Goal: Find contact information: Find contact information

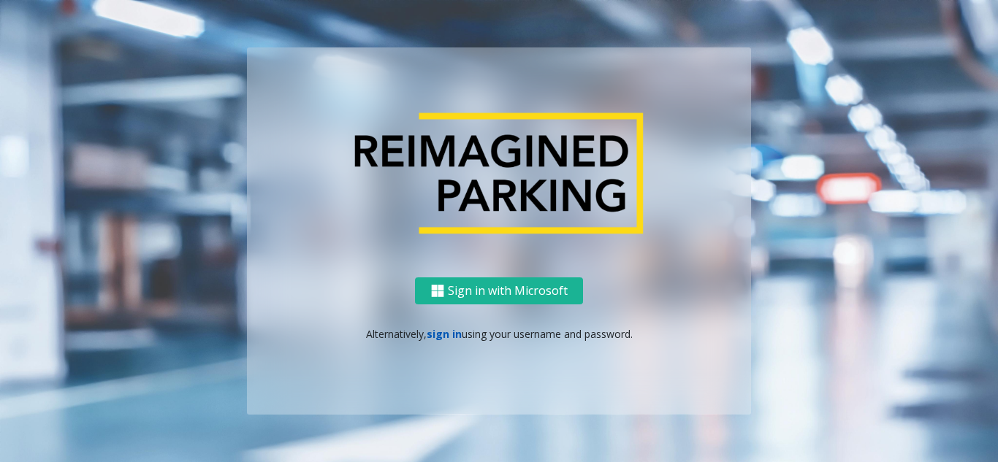
click at [441, 329] on link "sign in" at bounding box center [444, 334] width 35 height 14
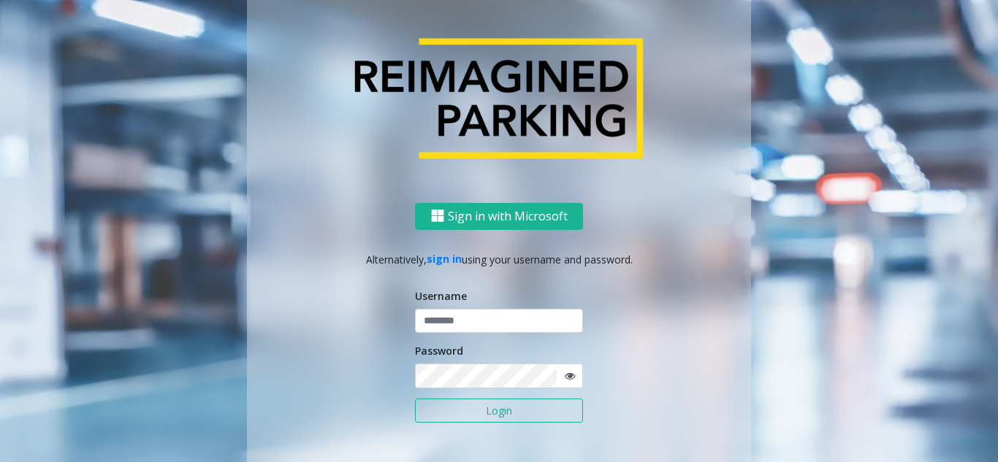
click at [438, 308] on div "Username" at bounding box center [499, 311] width 168 height 45
type input "*******"
click at [458, 316] on input "*******" at bounding box center [499, 321] width 168 height 25
click at [461, 415] on button "Login" at bounding box center [499, 411] width 168 height 25
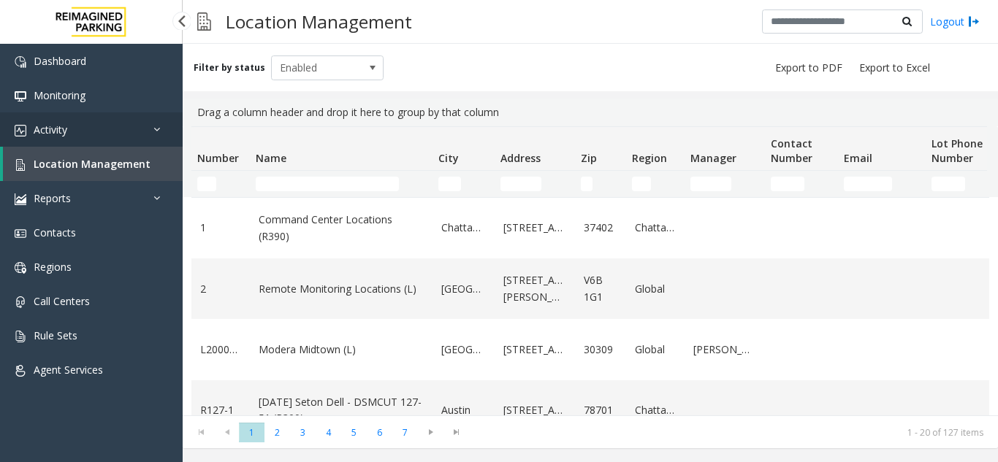
drag, startPoint x: 110, startPoint y: 129, endPoint x: 106, endPoint y: 142, distance: 14.6
click at [110, 129] on link "Activity" at bounding box center [91, 129] width 183 height 34
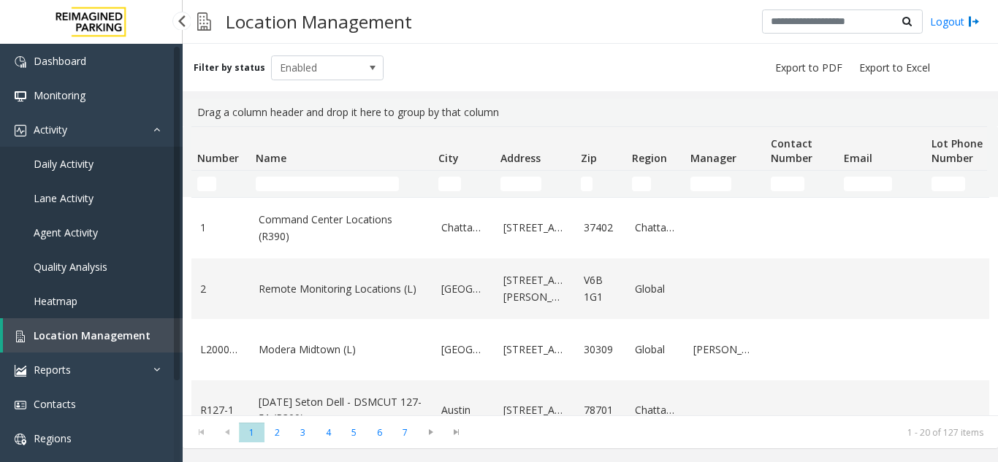
click at [106, 164] on link "Daily Activity" at bounding box center [91, 164] width 183 height 34
click at [119, 237] on link "Agent Activity" at bounding box center [91, 232] width 183 height 34
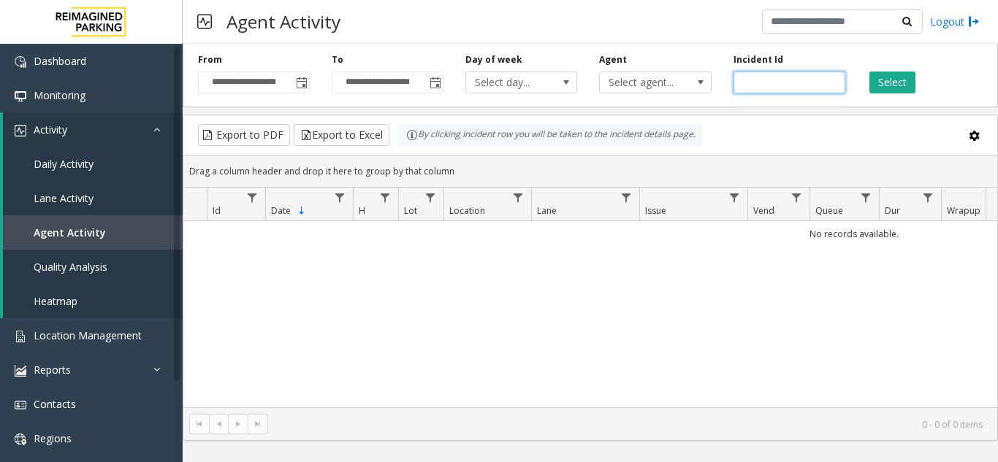
click at [768, 85] on input "number" at bounding box center [789, 83] width 112 height 22
paste input "*******"
type input "*******"
click at [904, 83] on button "Select" at bounding box center [892, 83] width 46 height 22
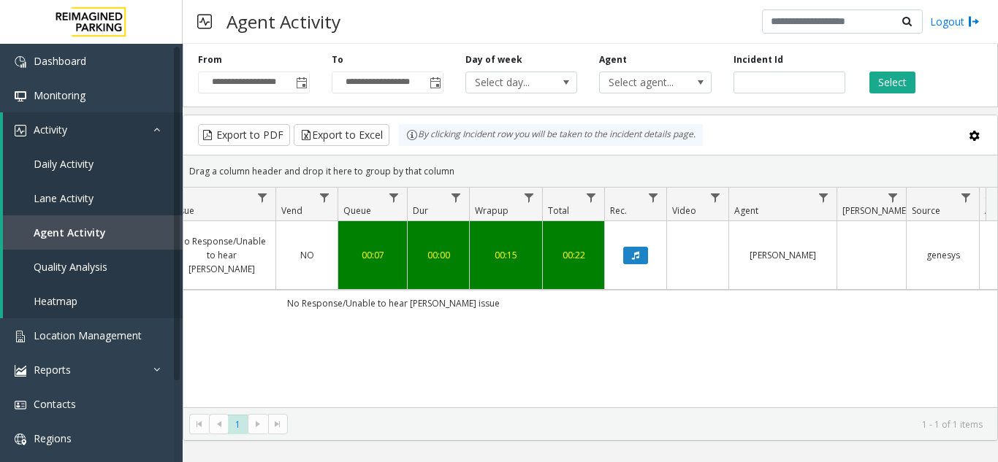
scroll to position [0, 538]
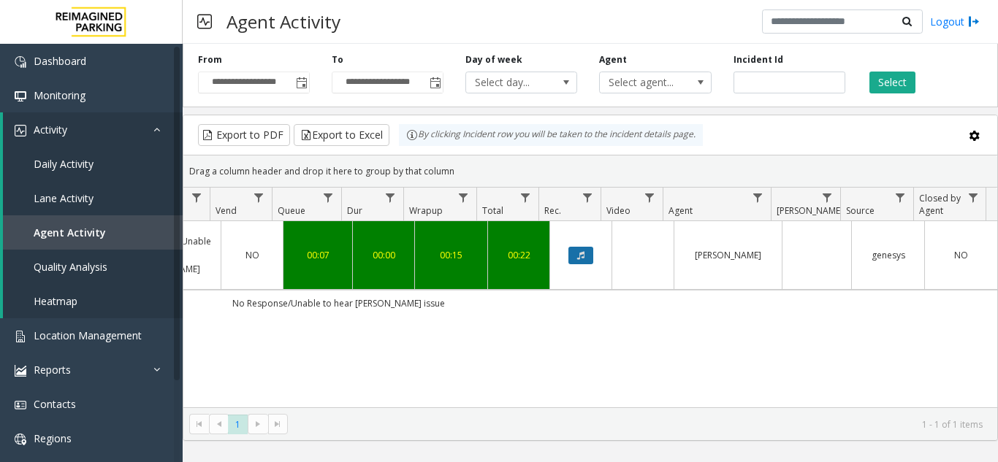
click at [577, 251] on button "Data table" at bounding box center [580, 256] width 25 height 18
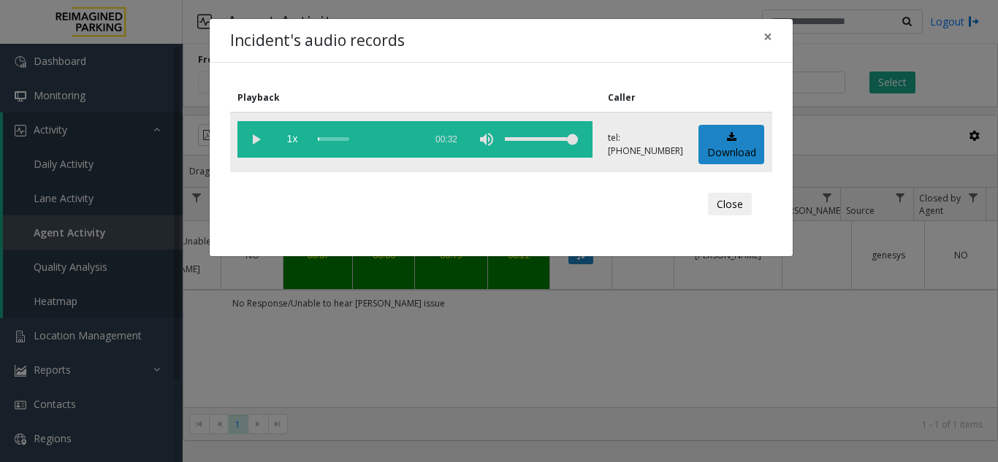
click at [257, 141] on vg-play-pause at bounding box center [255, 139] width 37 height 37
click at [257, 135] on vg-play-pause at bounding box center [255, 139] width 37 height 37
click at [251, 132] on vg-play-pause at bounding box center [255, 139] width 37 height 37
drag, startPoint x: 335, startPoint y: 134, endPoint x: 304, endPoint y: 136, distance: 31.5
click at [305, 136] on vg-controls "1x 00:32" at bounding box center [414, 139] width 355 height 37
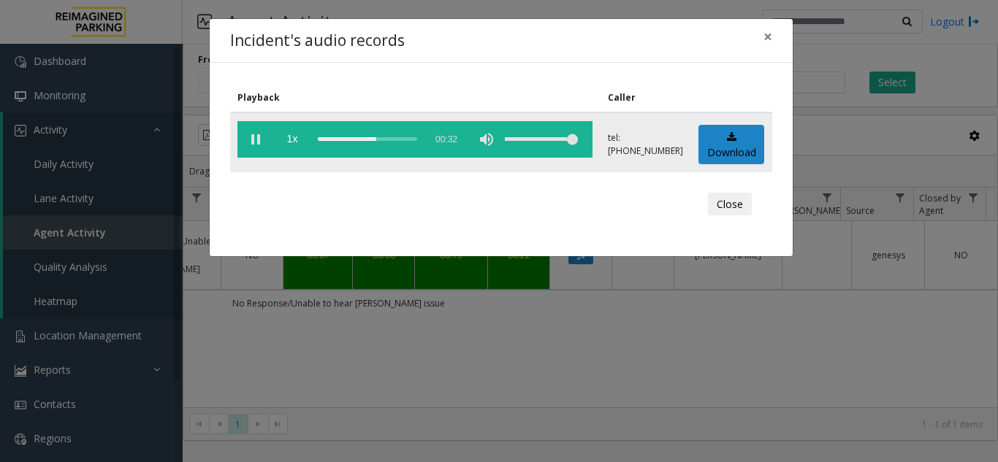
click at [255, 140] on vg-play-pause at bounding box center [255, 139] width 37 height 37
drag, startPoint x: 378, startPoint y: 142, endPoint x: 313, endPoint y: 144, distance: 65.8
click at [323, 140] on div "scrub bar" at bounding box center [367, 139] width 99 height 37
drag, startPoint x: 321, startPoint y: 140, endPoint x: 293, endPoint y: 130, distance: 30.0
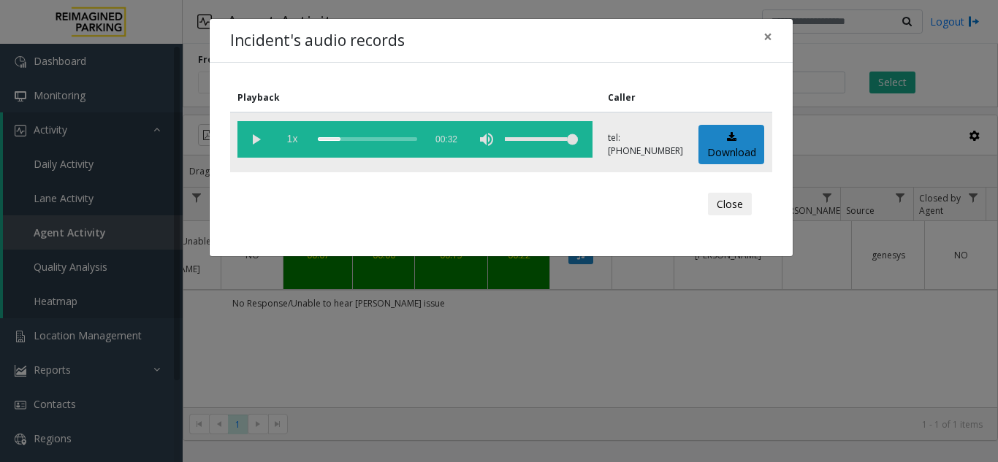
click at [296, 131] on vg-controls "1x 00:32" at bounding box center [414, 139] width 355 height 37
drag, startPoint x: 340, startPoint y: 141, endPoint x: 300, endPoint y: 140, distance: 40.2
click at [300, 140] on vg-controls "1x 00:32" at bounding box center [414, 139] width 355 height 37
drag, startPoint x: 341, startPoint y: 140, endPoint x: 295, endPoint y: 143, distance: 46.1
click at [295, 143] on vg-controls "1x 00:32" at bounding box center [414, 139] width 355 height 37
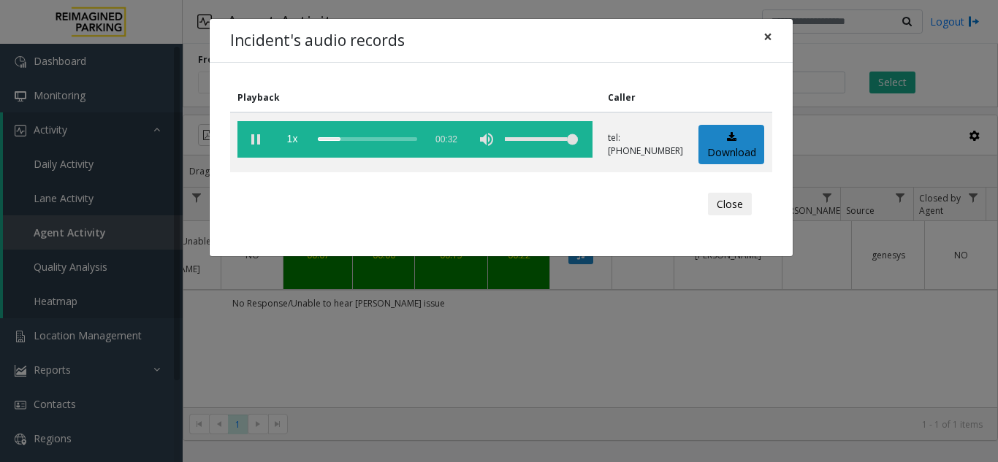
click at [771, 38] on span "×" at bounding box center [767, 36] width 9 height 20
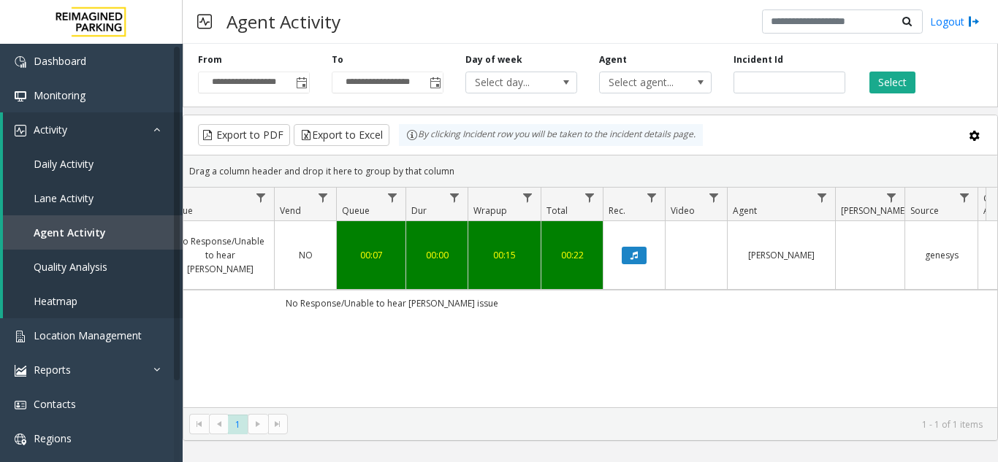
scroll to position [0, 472]
click at [630, 253] on button "Data table" at bounding box center [635, 256] width 25 height 18
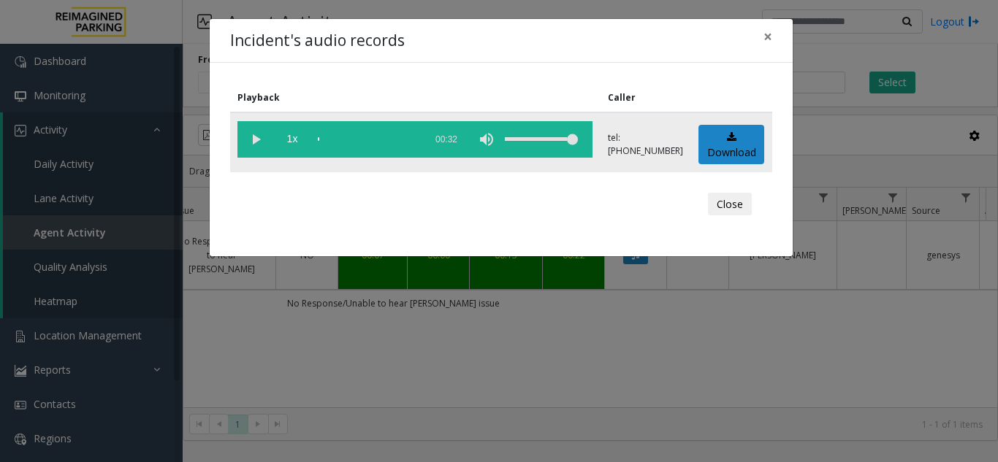
click at [262, 142] on vg-play-pause at bounding box center [255, 139] width 37 height 37
click at [759, 36] on button "×" at bounding box center [767, 37] width 29 height 36
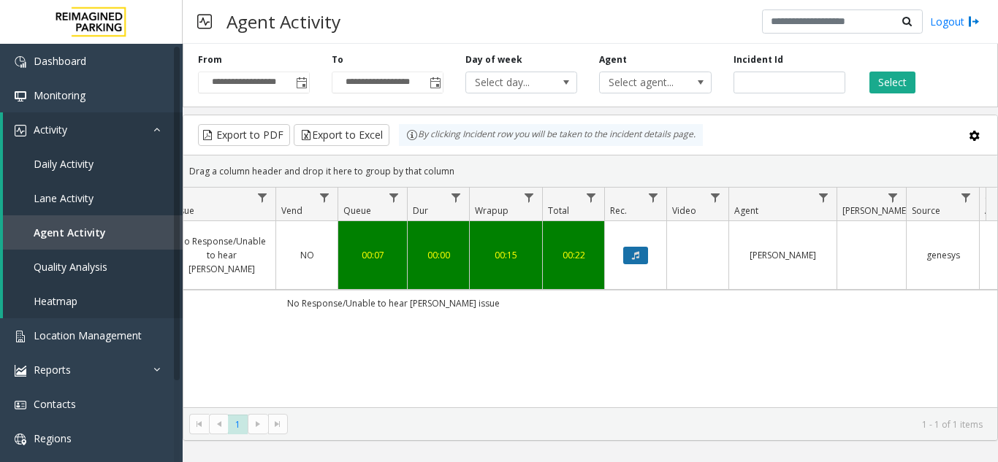
click at [635, 247] on button "Data table" at bounding box center [635, 256] width 25 height 18
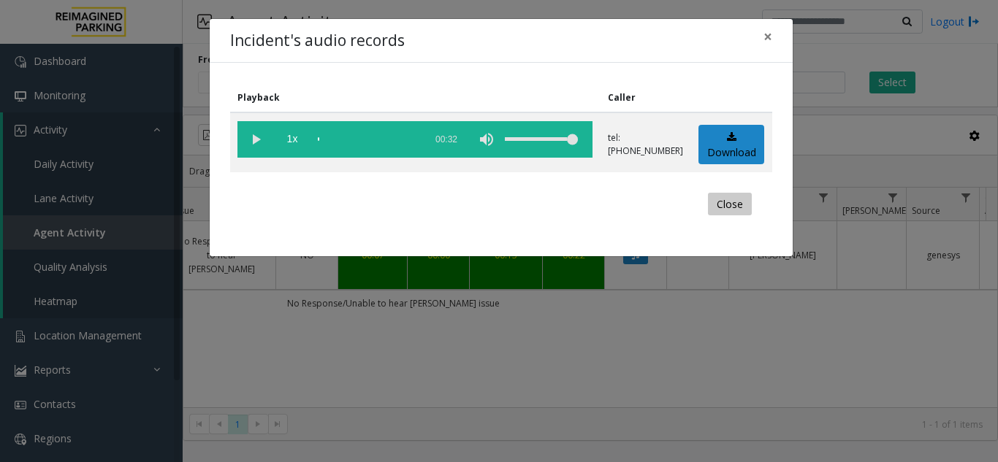
click at [728, 202] on button "Close" at bounding box center [730, 204] width 44 height 23
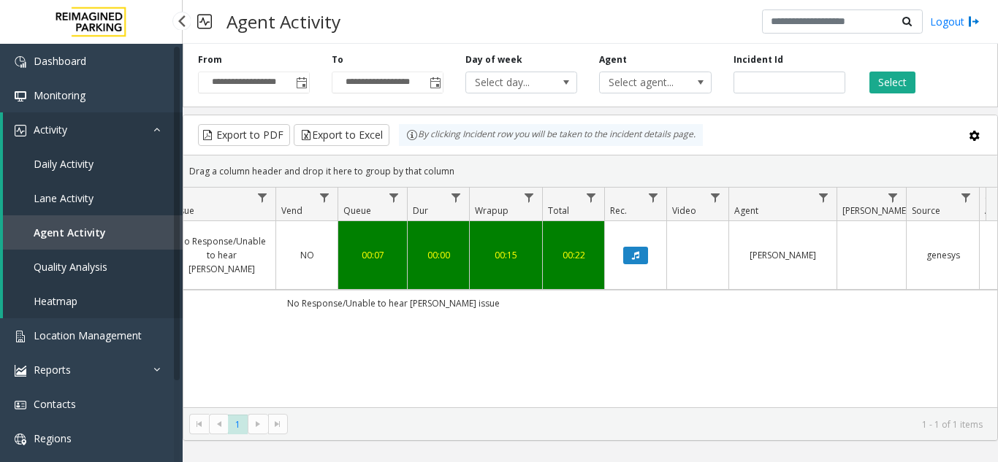
click at [106, 126] on link "Activity" at bounding box center [93, 129] width 180 height 34
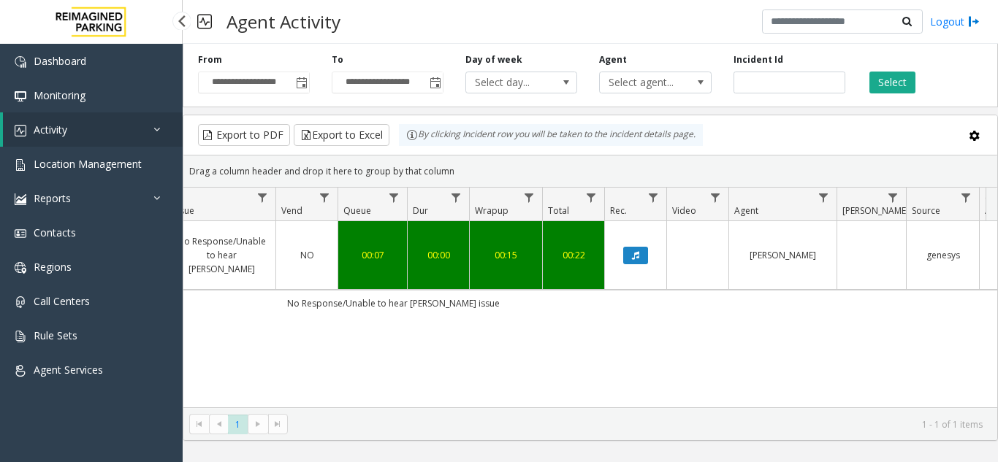
click at [115, 130] on link "Activity" at bounding box center [93, 129] width 180 height 34
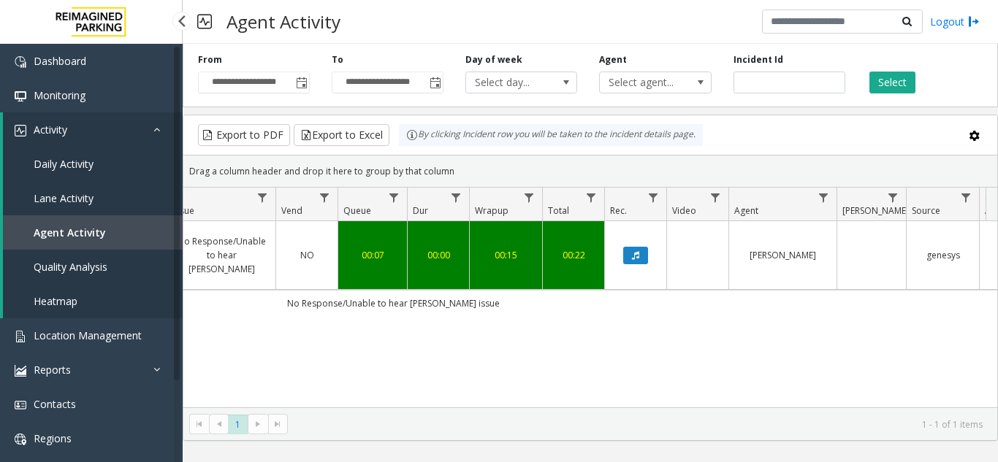
click at [109, 167] on link "Daily Activity" at bounding box center [93, 164] width 180 height 34
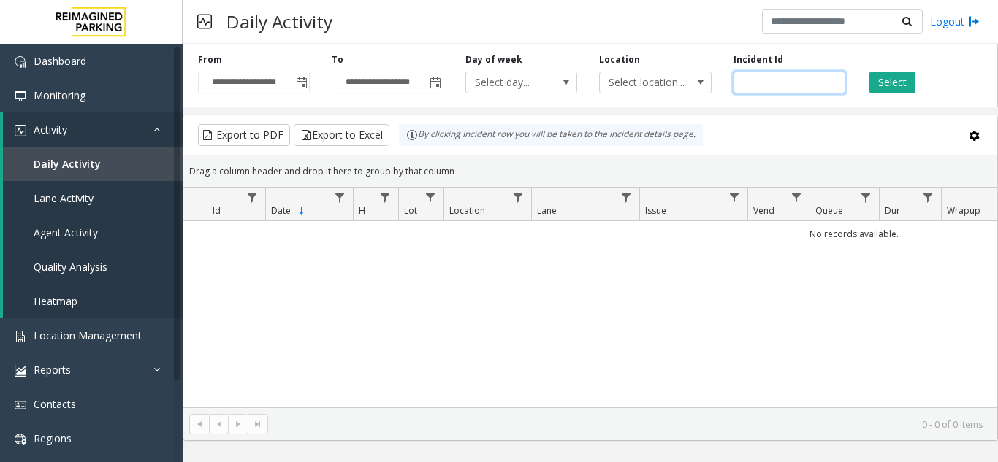
click at [799, 88] on input "number" at bounding box center [789, 83] width 112 height 22
drag, startPoint x: 495, startPoint y: 372, endPoint x: 451, endPoint y: 359, distance: 46.3
click at [451, 359] on div "No records available." at bounding box center [590, 314] width 814 height 186
click at [754, 91] on input "number" at bounding box center [789, 83] width 112 height 22
paste input "*******"
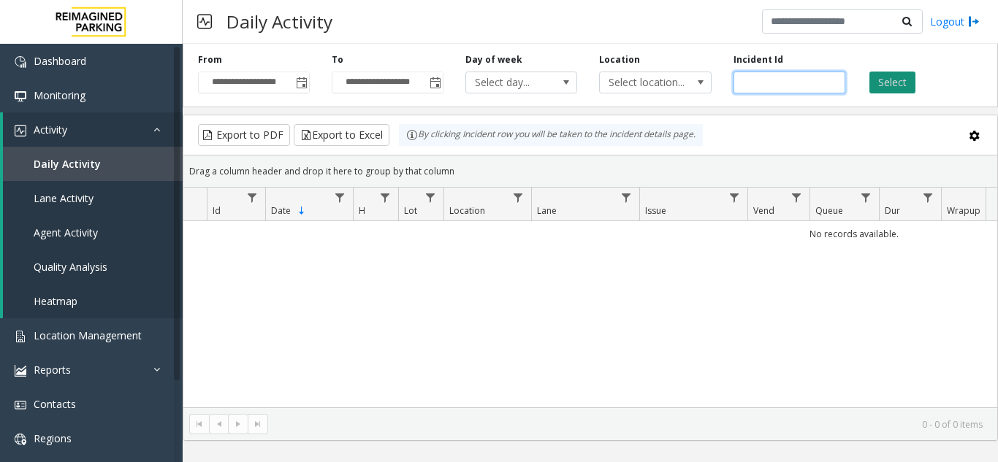
type input "*******"
click at [905, 81] on button "Select" at bounding box center [892, 83] width 46 height 22
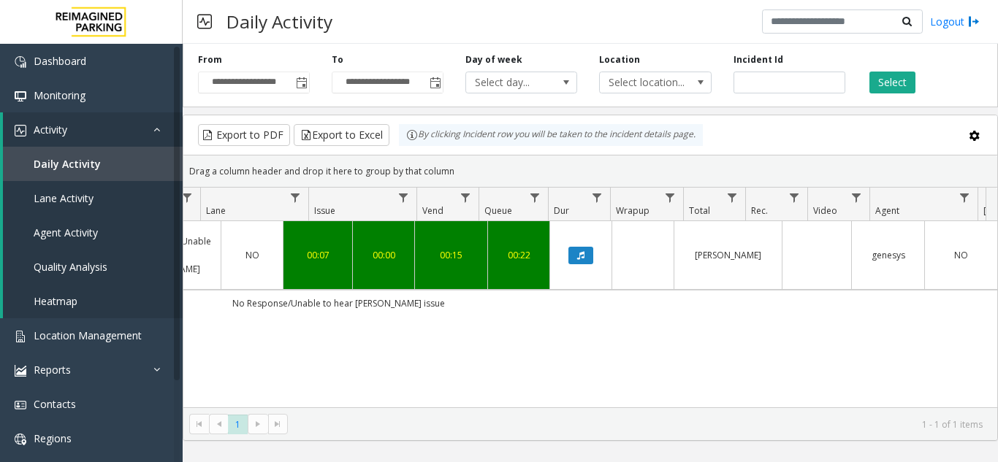
scroll to position [0, 538]
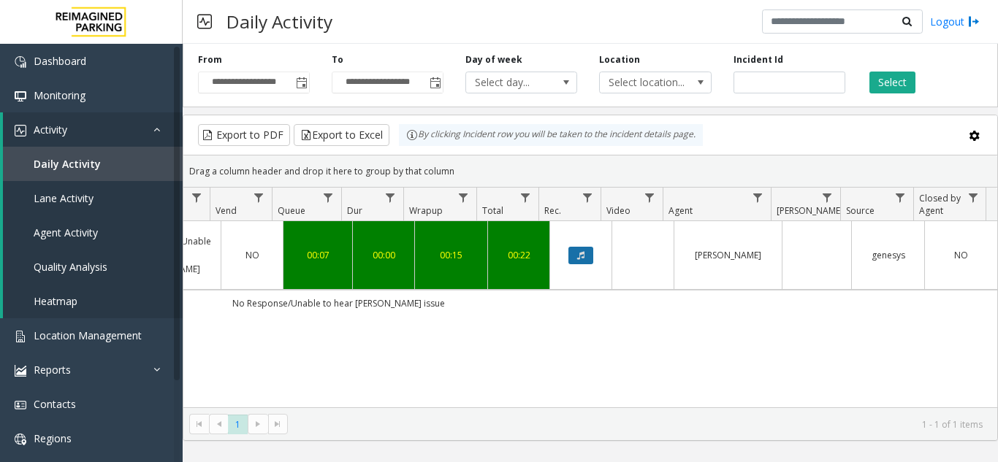
click at [568, 256] on button "Data table" at bounding box center [580, 256] width 25 height 18
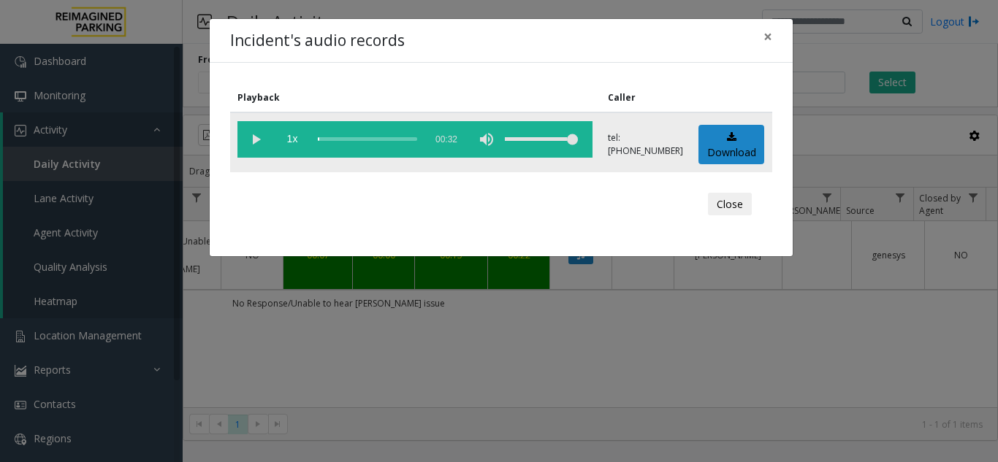
click at [259, 138] on vg-play-pause at bounding box center [255, 139] width 37 height 37
drag, startPoint x: 244, startPoint y: 142, endPoint x: 256, endPoint y: 140, distance: 11.8
click at [255, 141] on vg-play-pause at bounding box center [255, 139] width 37 height 37
click at [771, 43] on span "×" at bounding box center [767, 36] width 9 height 20
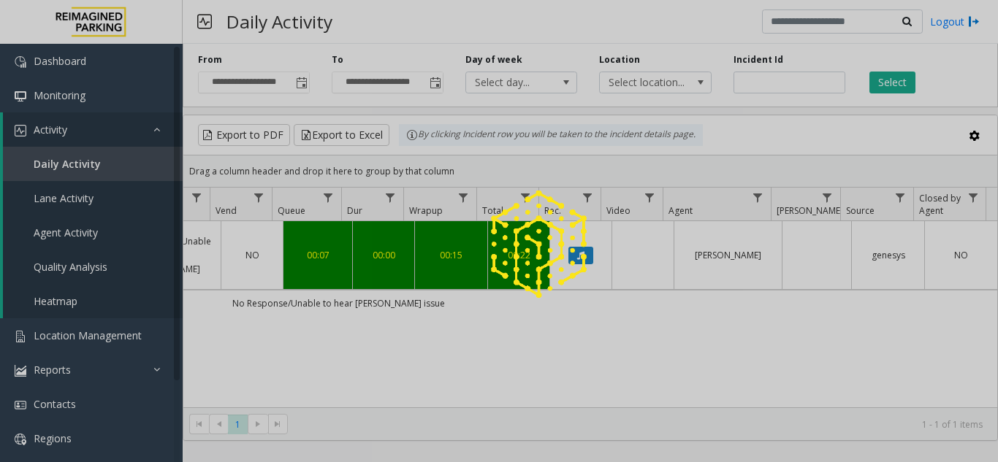
click at [125, 125] on div at bounding box center [499, 231] width 998 height 462
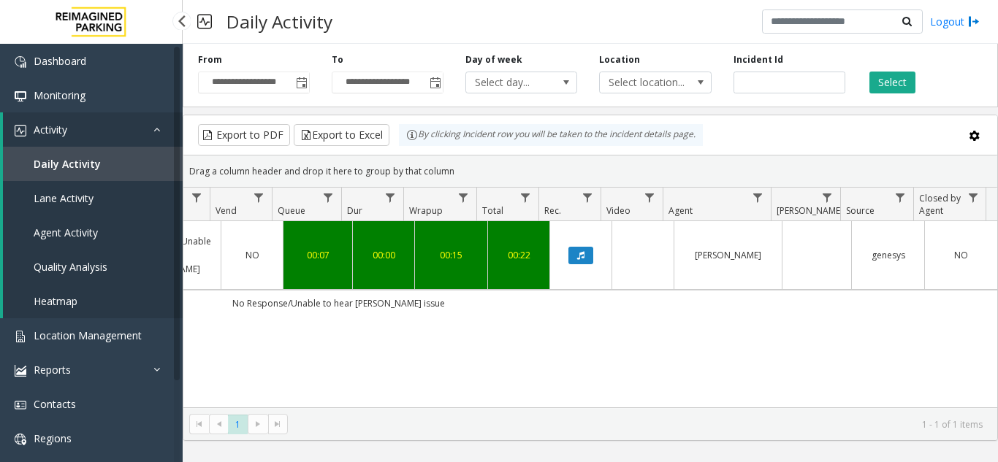
click at [141, 165] on link "Daily Activity" at bounding box center [93, 164] width 180 height 34
click at [134, 139] on link "Activity" at bounding box center [93, 129] width 180 height 34
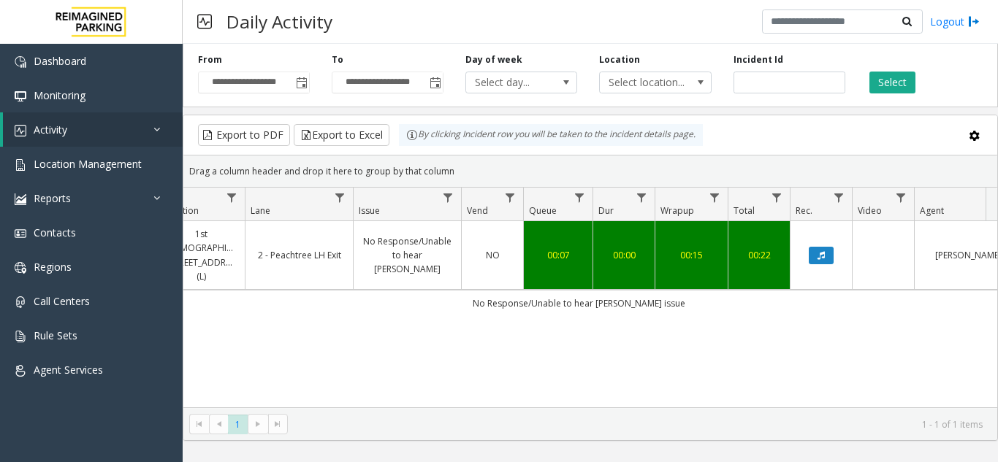
scroll to position [0, 414]
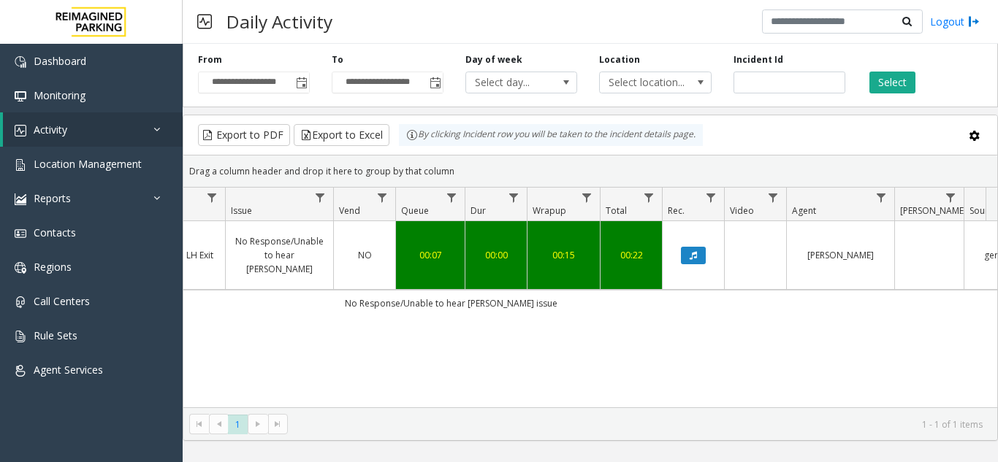
drag, startPoint x: 503, startPoint y: 411, endPoint x: 419, endPoint y: 408, distance: 84.8
click at [377, 407] on kendo-grid "Export to PDF Export to Excel By clicking Incident row you will be taken to the…" at bounding box center [590, 278] width 815 height 327
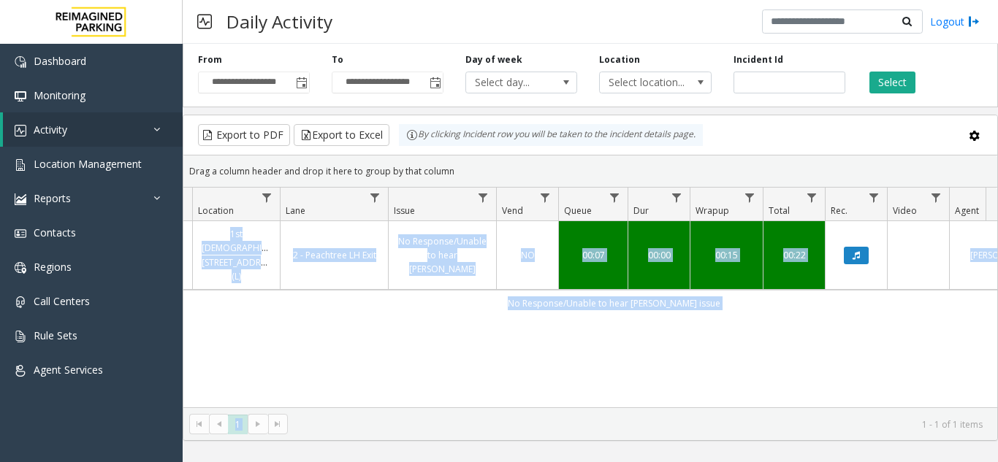
scroll to position [0, 236]
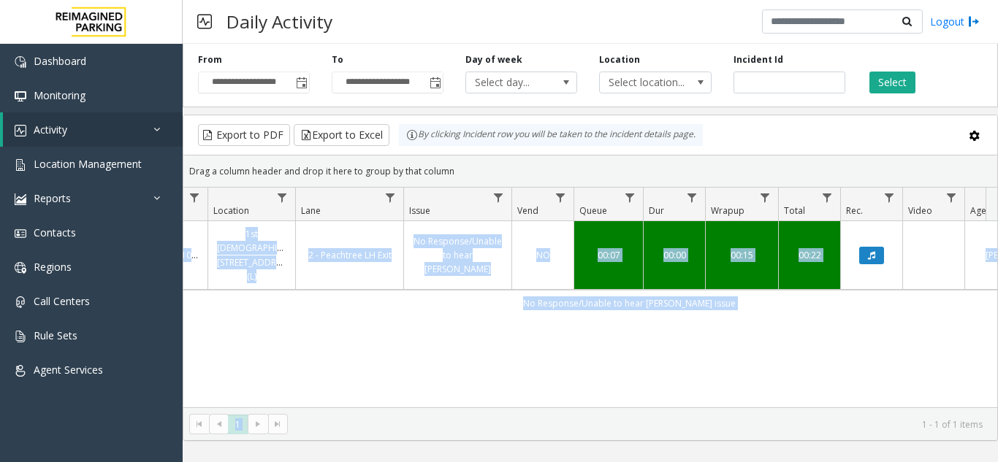
click at [410, 378] on div "4085187 Sep 24, 2025 02:42:29 PM 14 L21078200 1st Presbyterian, 1337 Peachtree …" at bounding box center [590, 314] width 814 height 186
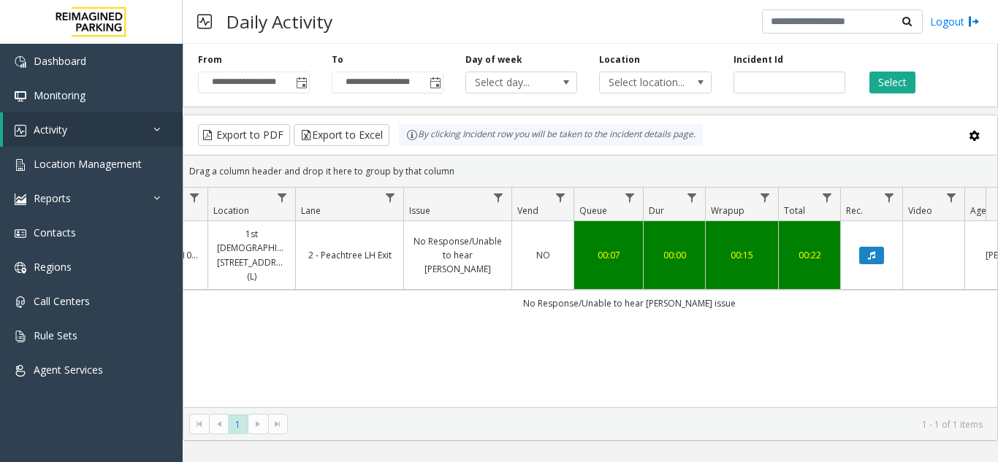
drag, startPoint x: 406, startPoint y: 378, endPoint x: 356, endPoint y: 376, distance: 50.5
click at [356, 376] on div "4085187 Sep 24, 2025 02:42:29 PM 14 L21078200 1st Presbyterian, 1337 Peachtree …" at bounding box center [590, 314] width 814 height 186
click at [121, 119] on link "Activity" at bounding box center [93, 129] width 180 height 34
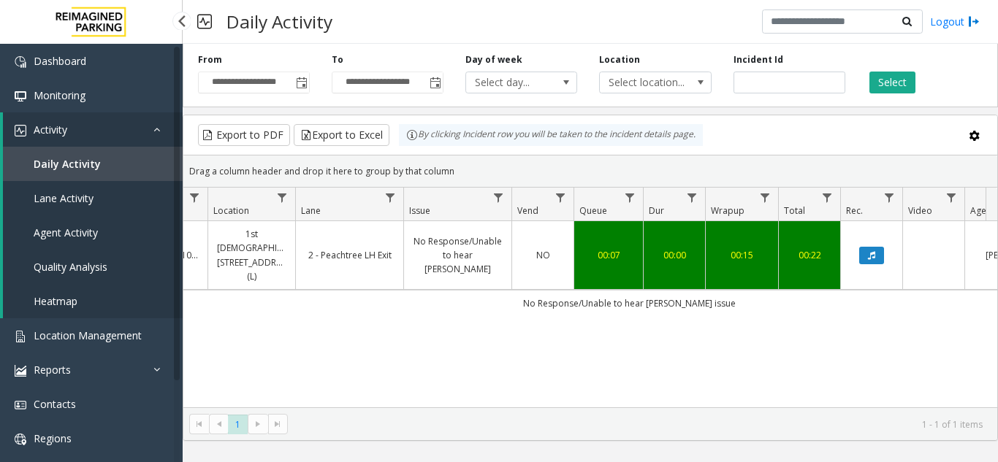
click at [129, 176] on link "Daily Activity" at bounding box center [93, 164] width 180 height 34
click at [131, 203] on link "Lane Activity" at bounding box center [93, 198] width 180 height 34
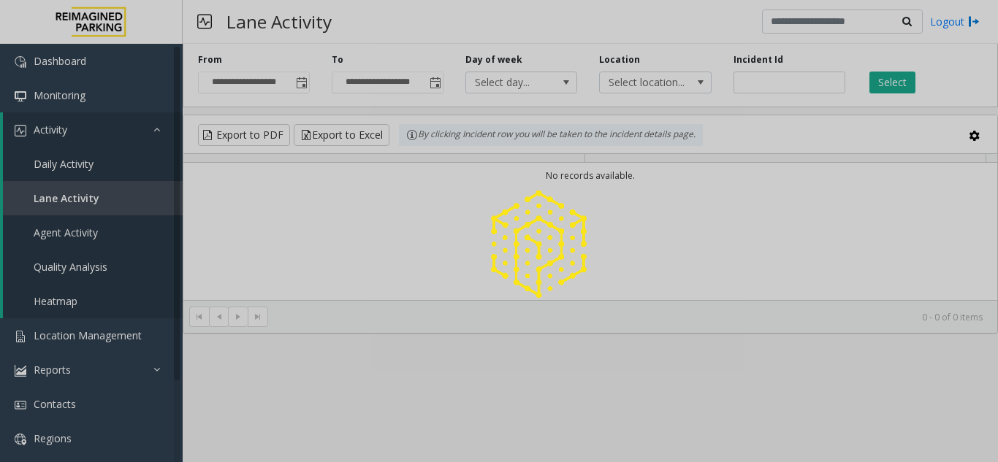
click at [122, 233] on div at bounding box center [499, 231] width 998 height 462
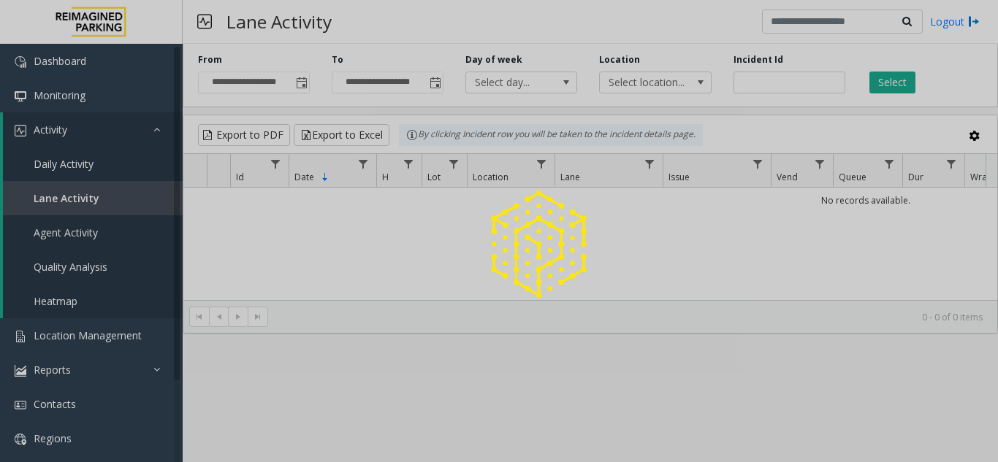
click at [121, 233] on div at bounding box center [499, 231] width 998 height 462
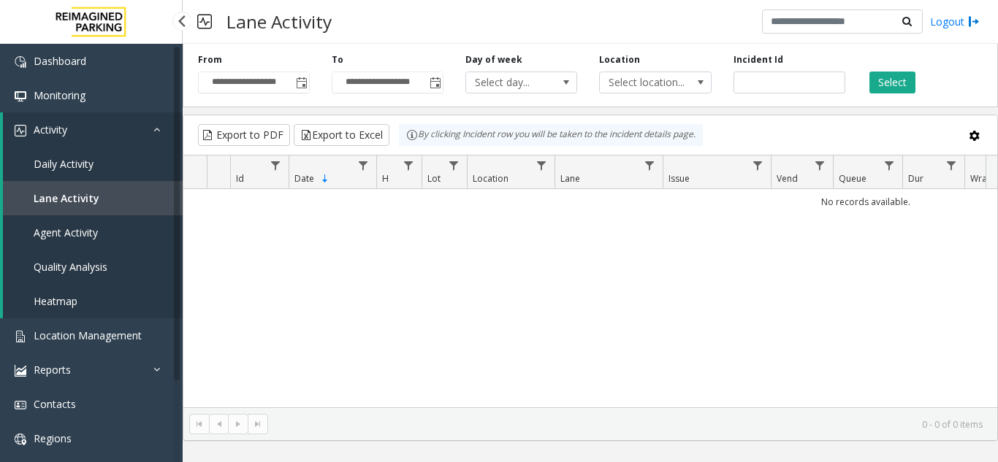
click at [134, 224] on link "Agent Activity" at bounding box center [93, 232] width 180 height 34
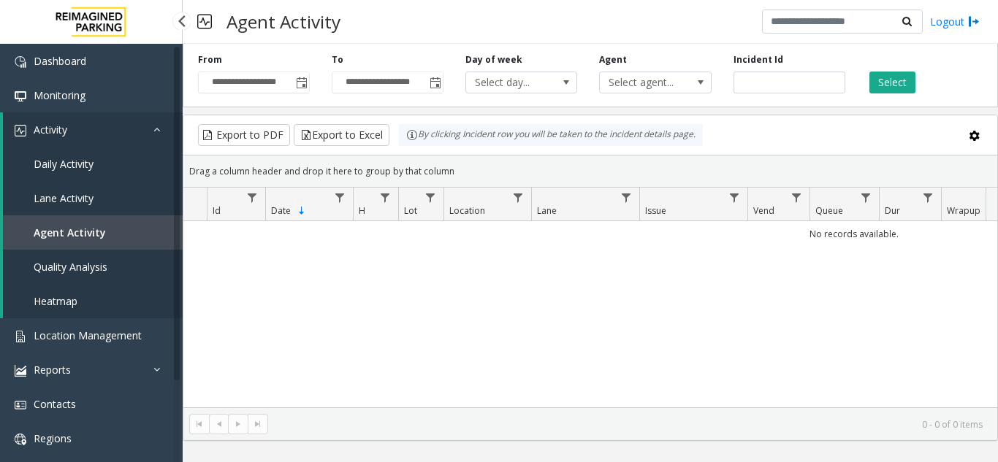
click at [110, 172] on link "Daily Activity" at bounding box center [93, 164] width 180 height 34
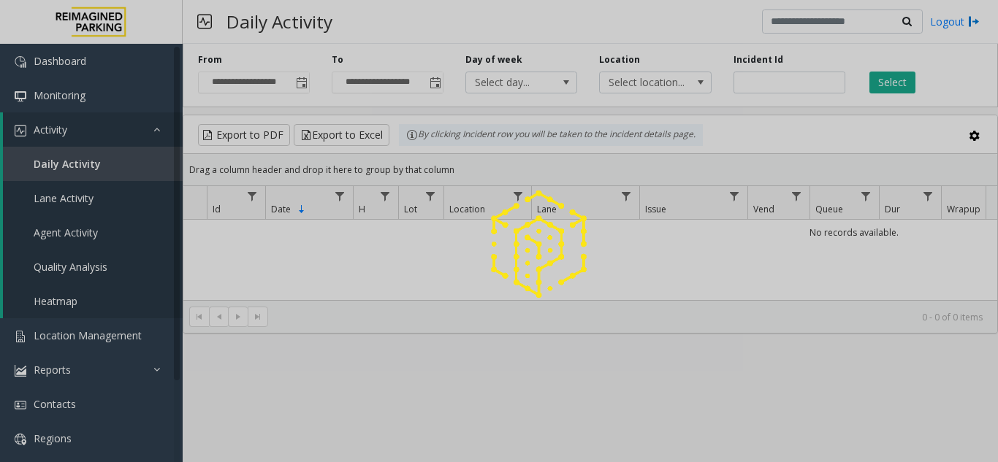
click at [133, 129] on div at bounding box center [499, 231] width 998 height 462
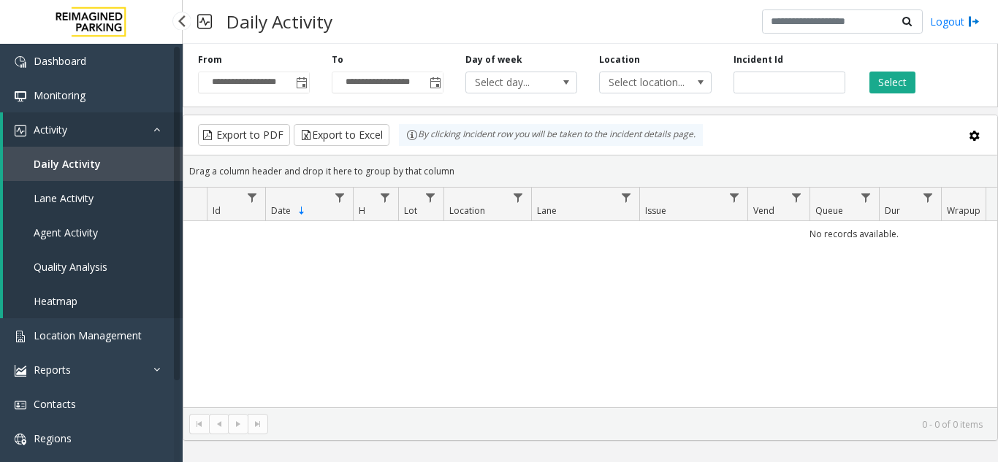
click at [133, 129] on link "Activity" at bounding box center [93, 129] width 180 height 34
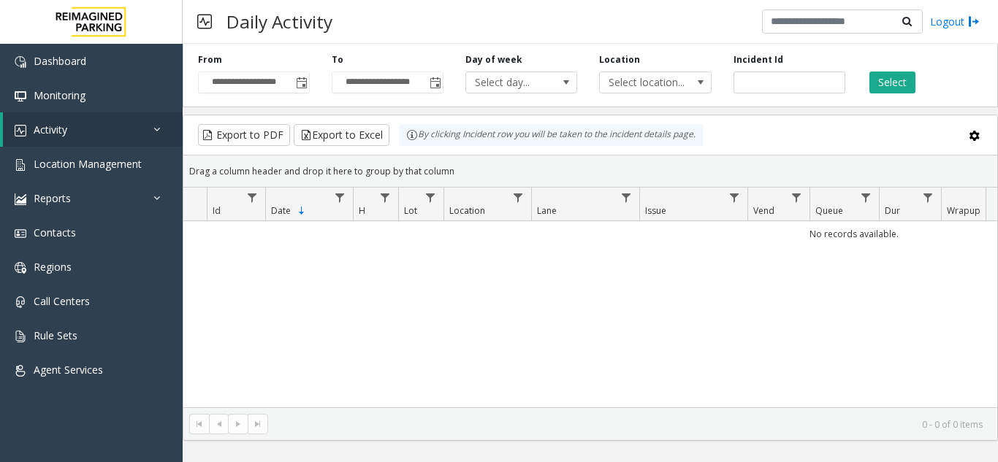
drag, startPoint x: 438, startPoint y: 362, endPoint x: 421, endPoint y: 354, distance: 18.3
click at [421, 354] on div "No records available." at bounding box center [590, 314] width 814 height 186
drag, startPoint x: 498, startPoint y: 386, endPoint x: 491, endPoint y: 389, distance: 7.6
drag, startPoint x: 491, startPoint y: 389, endPoint x: 437, endPoint y: 384, distance: 54.3
click at [437, 384] on div "No records available." at bounding box center [590, 314] width 814 height 186
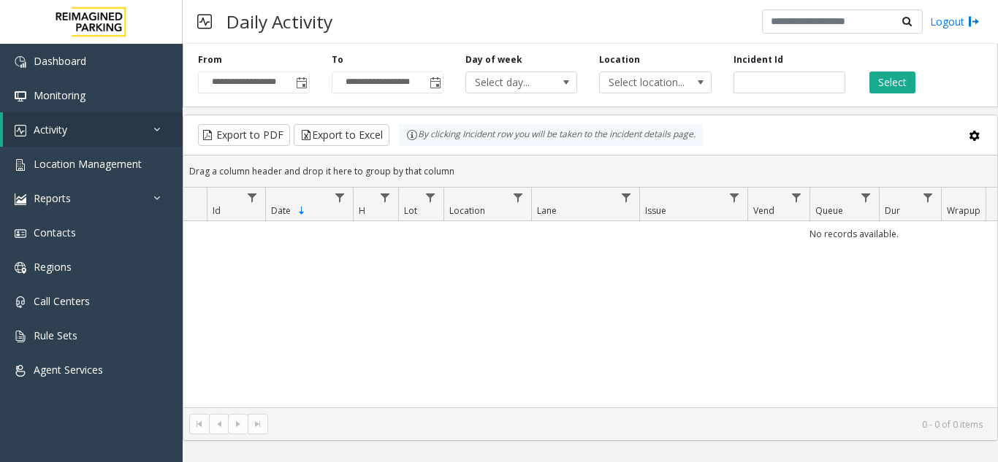
drag, startPoint x: 507, startPoint y: 427, endPoint x: 489, endPoint y: 240, distance: 187.9
click at [489, 240] on td "No records available." at bounding box center [853, 234] width 1340 height 26
drag, startPoint x: 506, startPoint y: 437, endPoint x: 449, endPoint y: 267, distance: 178.6
click at [449, 267] on div "No records available." at bounding box center [590, 314] width 814 height 186
drag, startPoint x: 557, startPoint y: 353, endPoint x: 534, endPoint y: 375, distance: 32.0
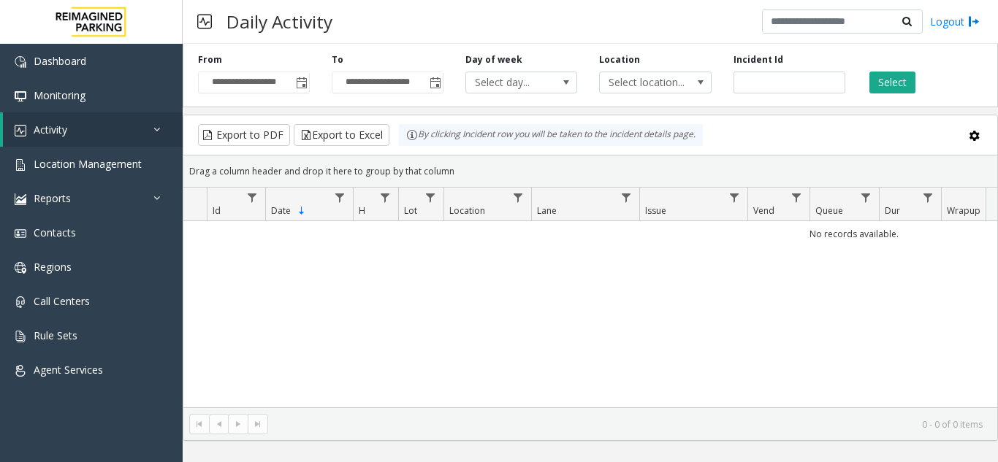
drag, startPoint x: 534, startPoint y: 375, endPoint x: 501, endPoint y: 249, distance: 129.9
click at [501, 249] on div "No records available." at bounding box center [590, 314] width 814 height 186
click at [115, 174] on link "Location Management" at bounding box center [91, 164] width 183 height 34
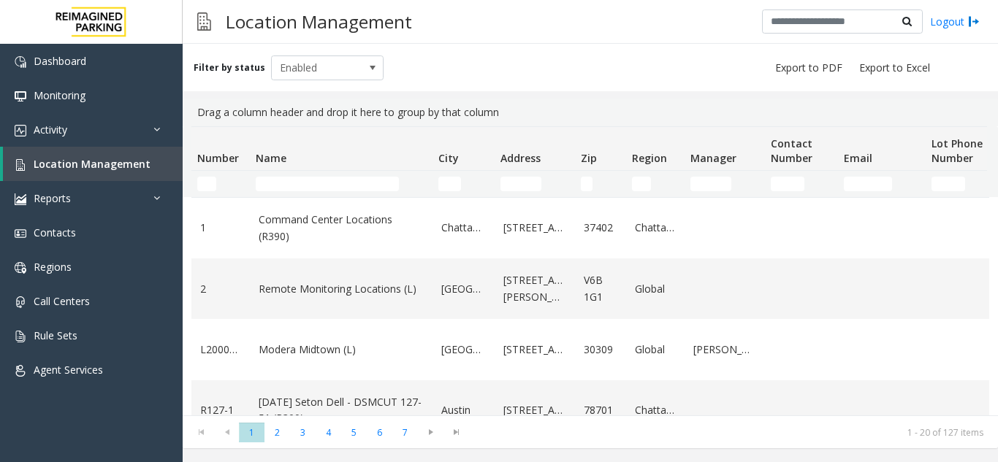
click at [342, 183] on input "Name Filter" at bounding box center [327, 184] width 143 height 15
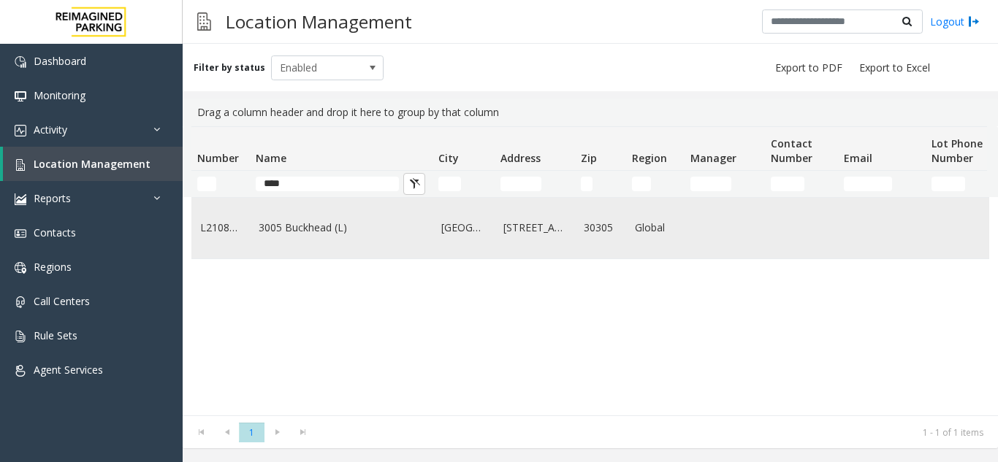
type input "****"
click at [341, 234] on link "3005 Buckhead (L)" at bounding box center [341, 228] width 165 height 16
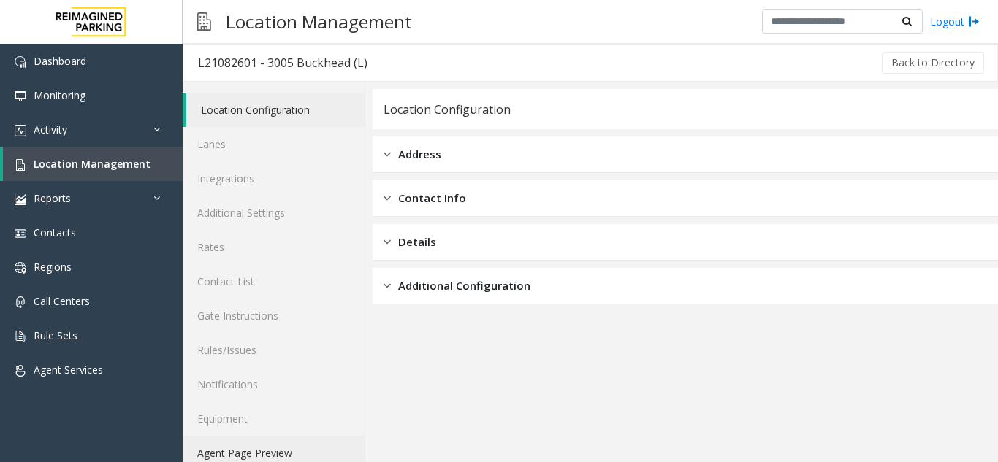
drag, startPoint x: 262, startPoint y: 444, endPoint x: 367, endPoint y: 445, distance: 104.5
click at [264, 444] on link "Agent Page Preview" at bounding box center [274, 453] width 182 height 34
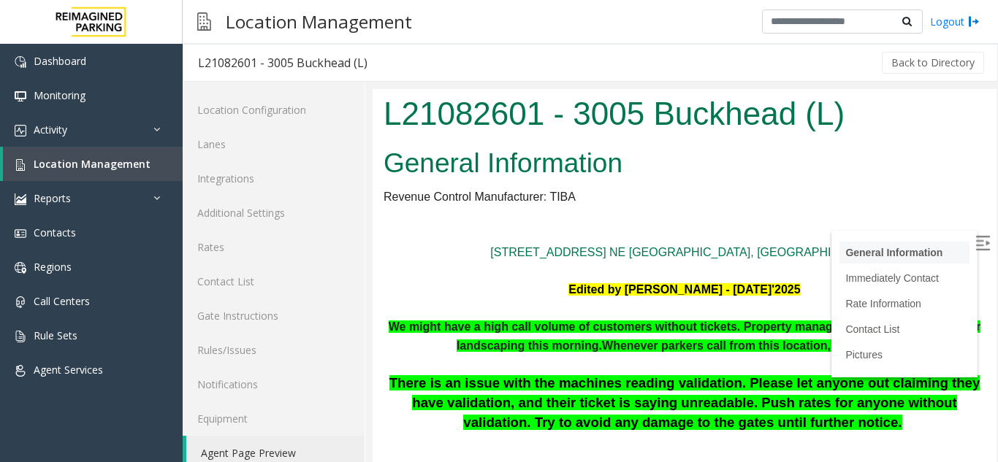
drag, startPoint x: 966, startPoint y: 242, endPoint x: 921, endPoint y: 245, distance: 44.7
click at [975, 242] on img at bounding box center [982, 243] width 15 height 15
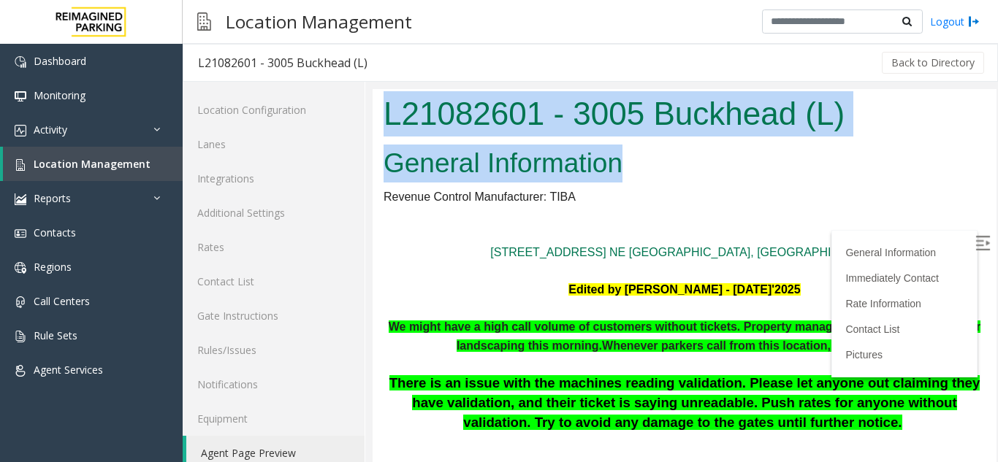
drag, startPoint x: 468, startPoint y: 134, endPoint x: 655, endPoint y: 153, distance: 188.0
click at [650, 157] on body "L21082601 - 3005 Buckhead (L) General Information Revenue Control Manufacturer:…" at bounding box center [685, 285] width 624 height 392
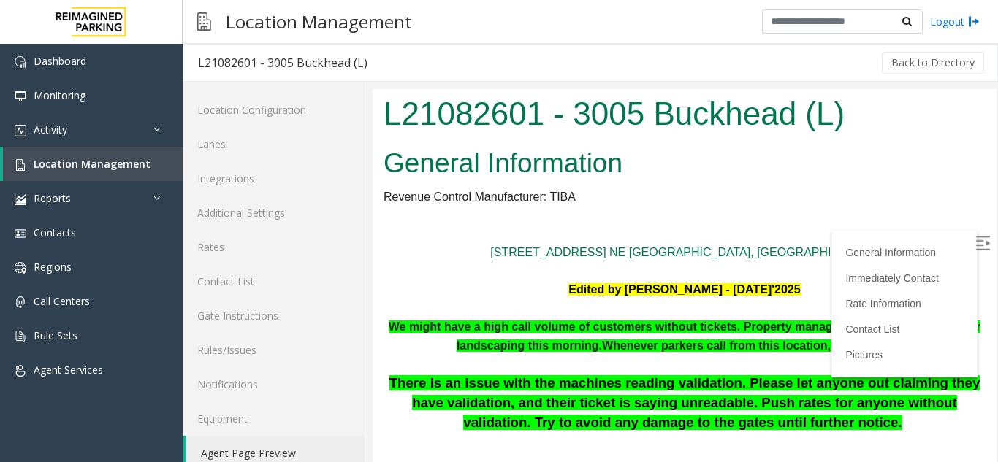
click at [465, 245] on p "[STREET_ADDRESS] NE [GEOGRAPHIC_DATA], [GEOGRAPHIC_DATA]" at bounding box center [685, 252] width 602 height 19
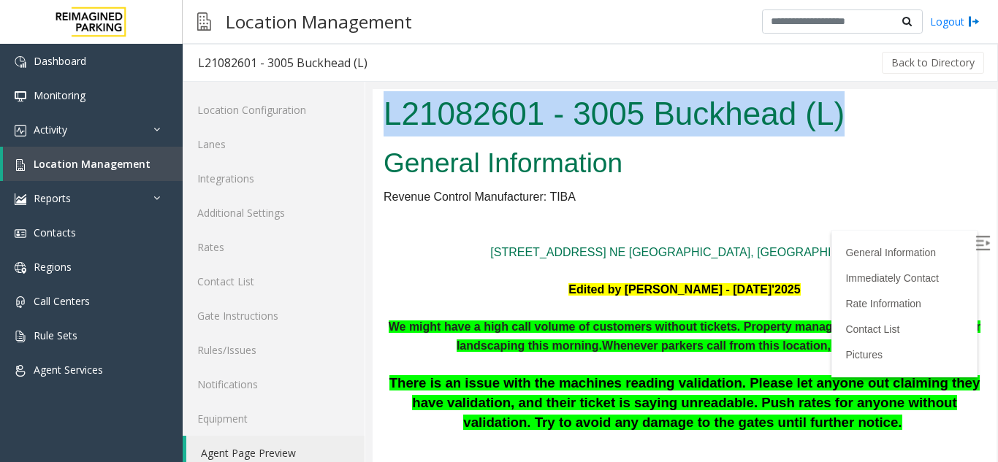
copy h1 "L21082601 - 3005 Buckhead (L)"
drag, startPoint x: 382, startPoint y: 112, endPoint x: 983, endPoint y: 123, distance: 601.3
click at [895, 127] on div "L21082601 - 3005 Buckhead (L)" at bounding box center [685, 115] width 624 height 53
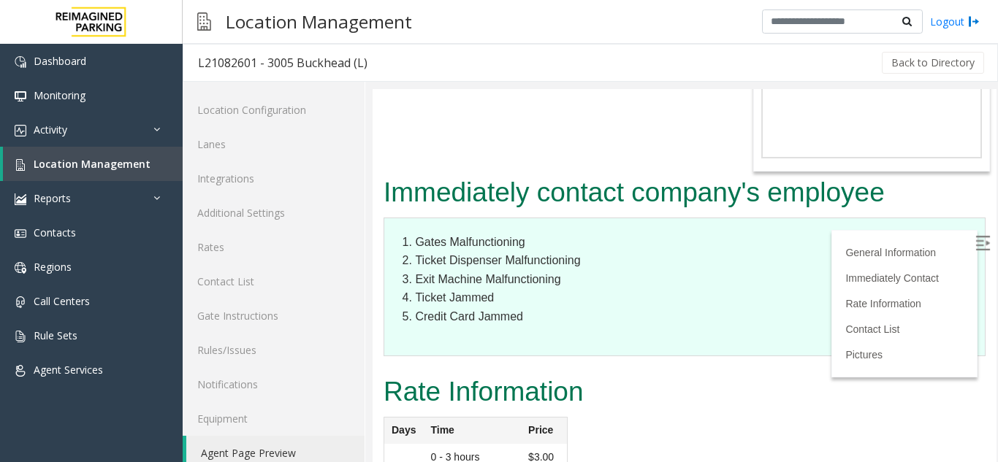
scroll to position [2849, 0]
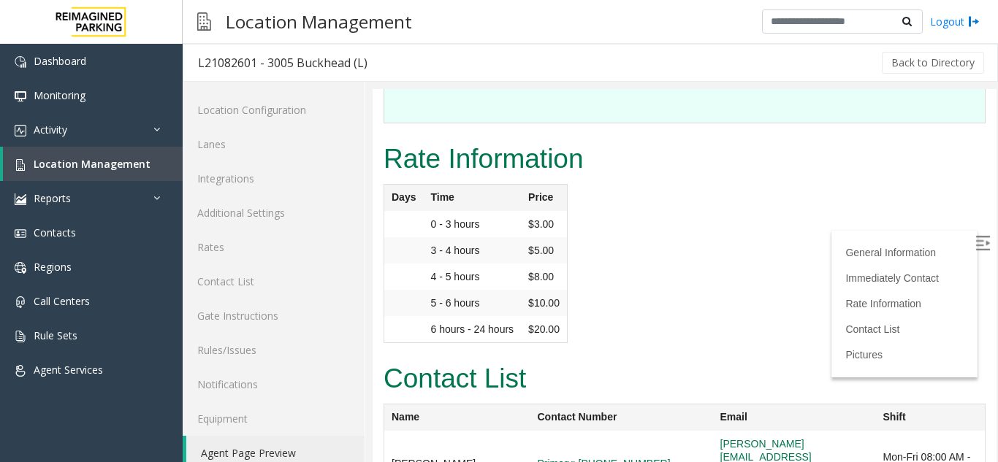
copy link "[PERSON_NAME][EMAIL_ADDRESS][PERSON_NAME][DOMAIN_NAME]"
drag, startPoint x: 869, startPoint y: 313, endPoint x: 676, endPoint y: 302, distance: 193.1
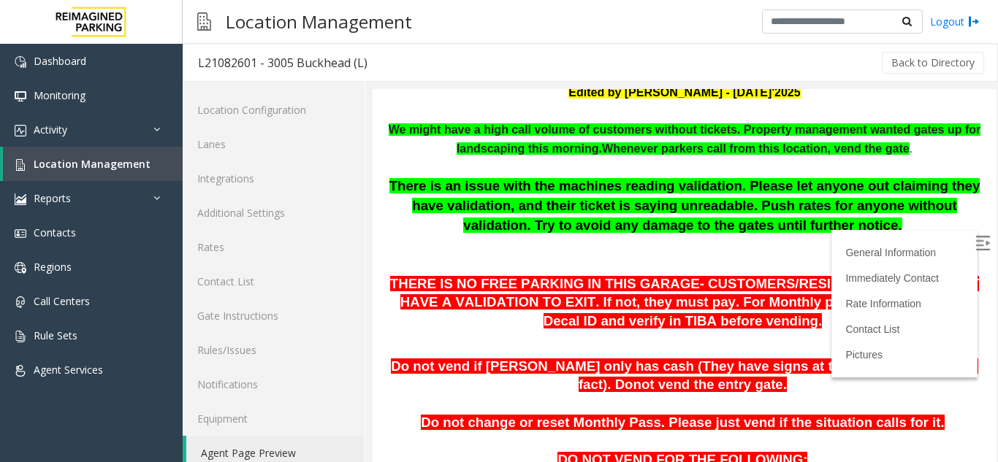
scroll to position [0, 0]
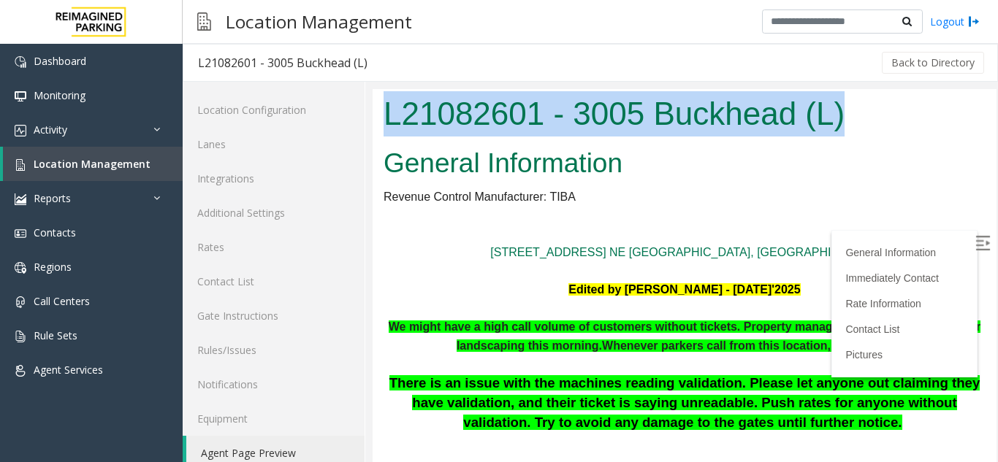
copy h1 "L21082601 - 3005 Buckhead (L)"
drag, startPoint x: 381, startPoint y: 113, endPoint x: 1361, endPoint y: 211, distance: 985.2
click at [932, 119] on div "L21082601 - 3005 Buckhead (L)" at bounding box center [685, 115] width 624 height 53
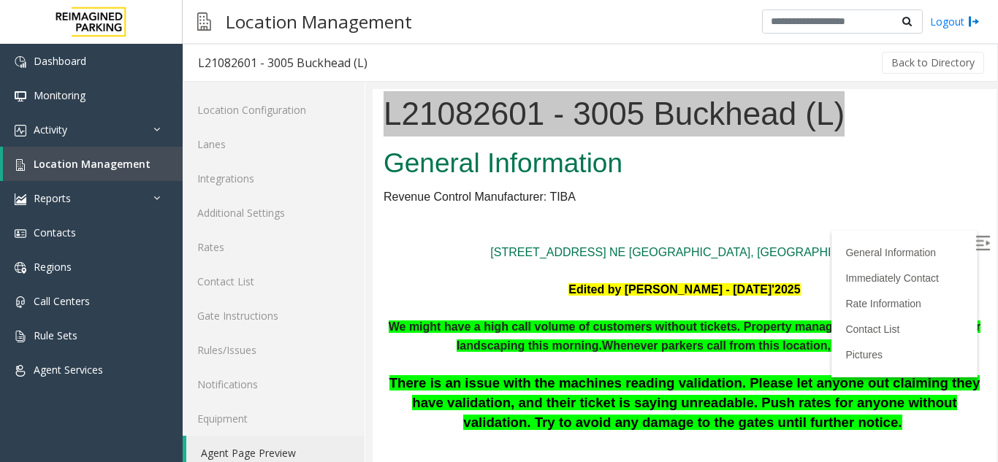
click at [142, 161] on span "Location Management" at bounding box center [92, 164] width 117 height 14
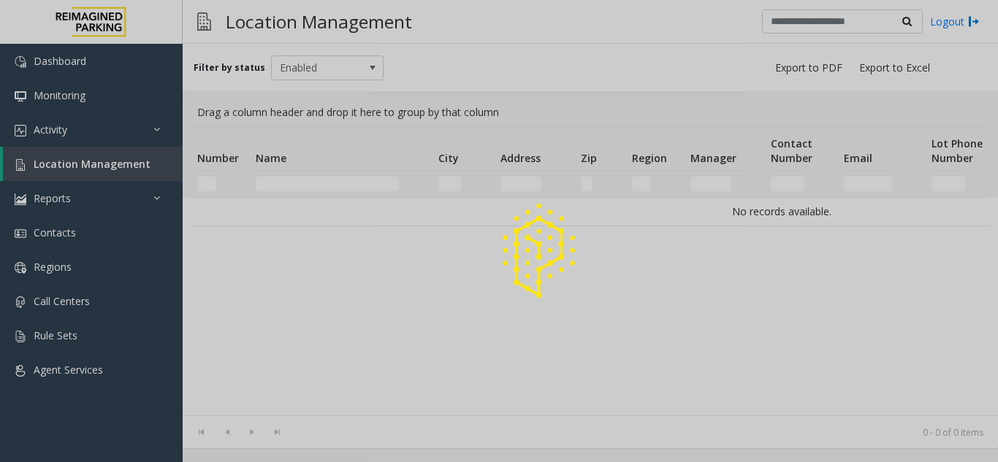
click at [330, 189] on div at bounding box center [499, 231] width 998 height 462
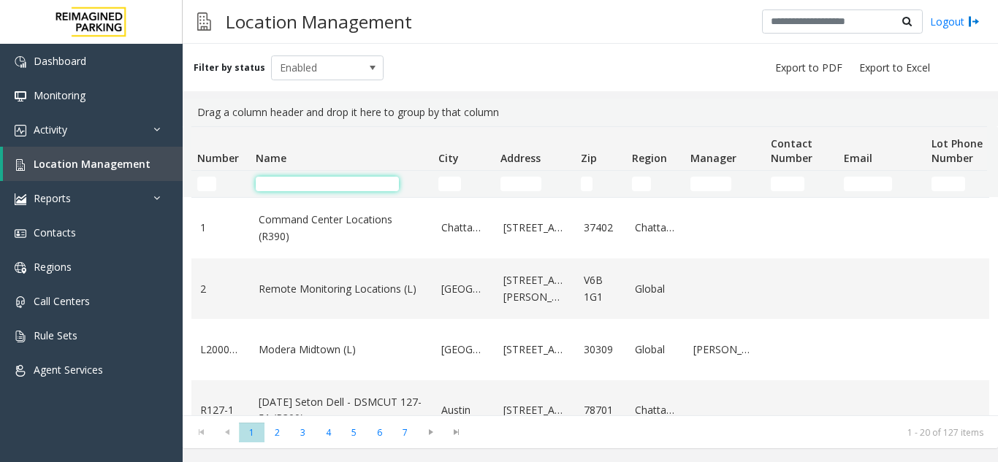
click at [330, 183] on input "Name Filter" at bounding box center [327, 184] width 143 height 15
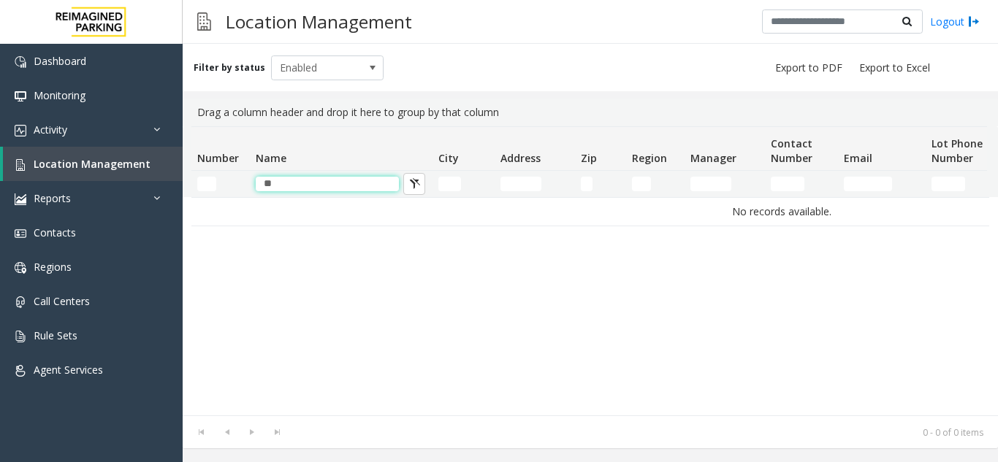
type input "*"
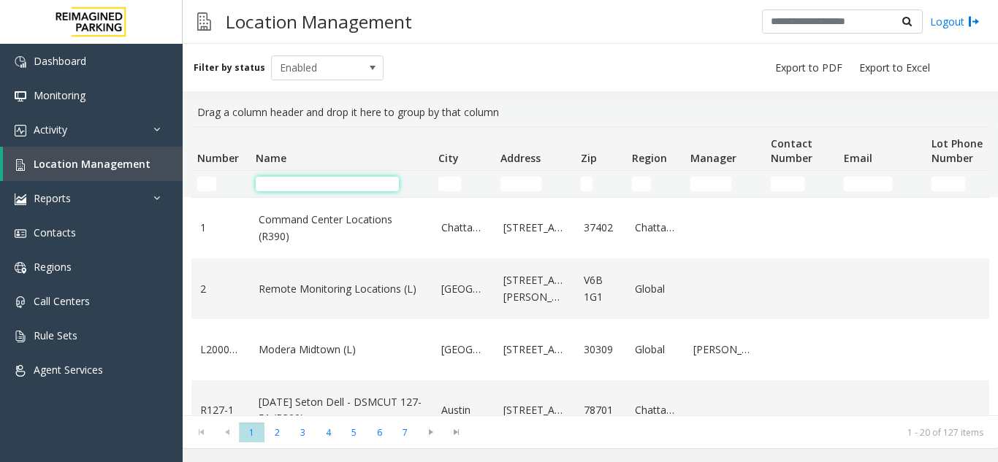
click at [322, 180] on input "Name Filter" at bounding box center [327, 184] width 143 height 15
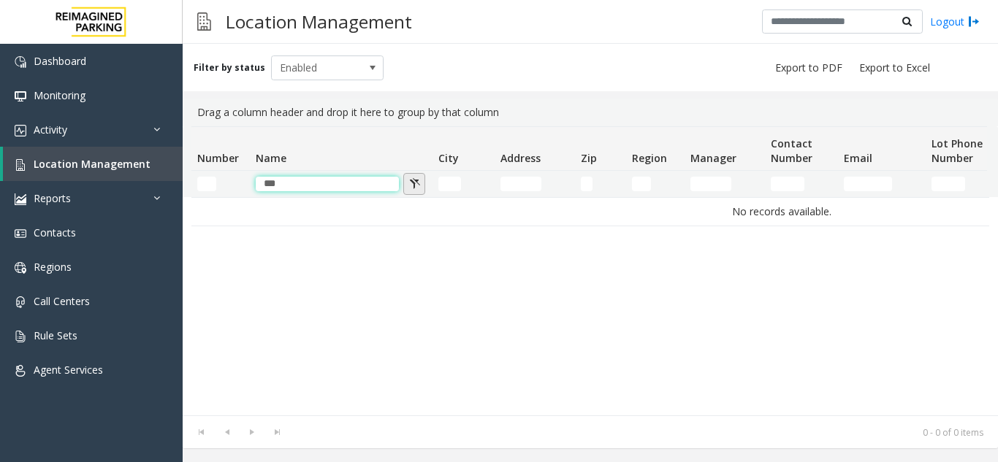
type input "***"
click at [408, 185] on button "Name Filter" at bounding box center [414, 184] width 22 height 22
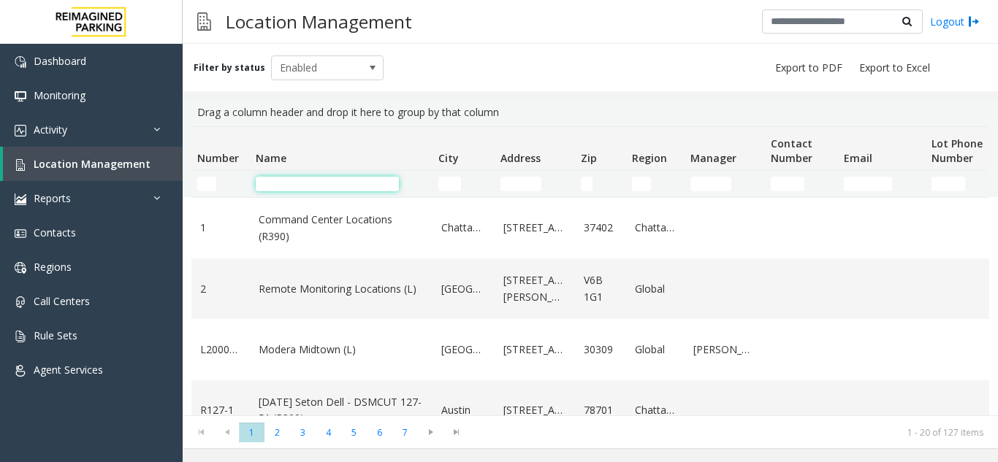
click at [285, 178] on input "Name Filter" at bounding box center [327, 184] width 143 height 15
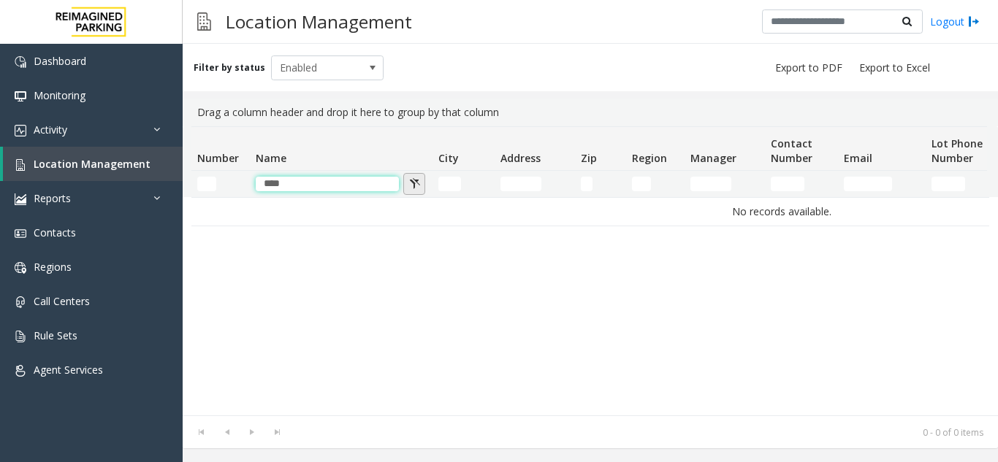
type input "***"
click at [413, 180] on button "Name Filter" at bounding box center [414, 184] width 22 height 22
